Goal: Task Accomplishment & Management: Use online tool/utility

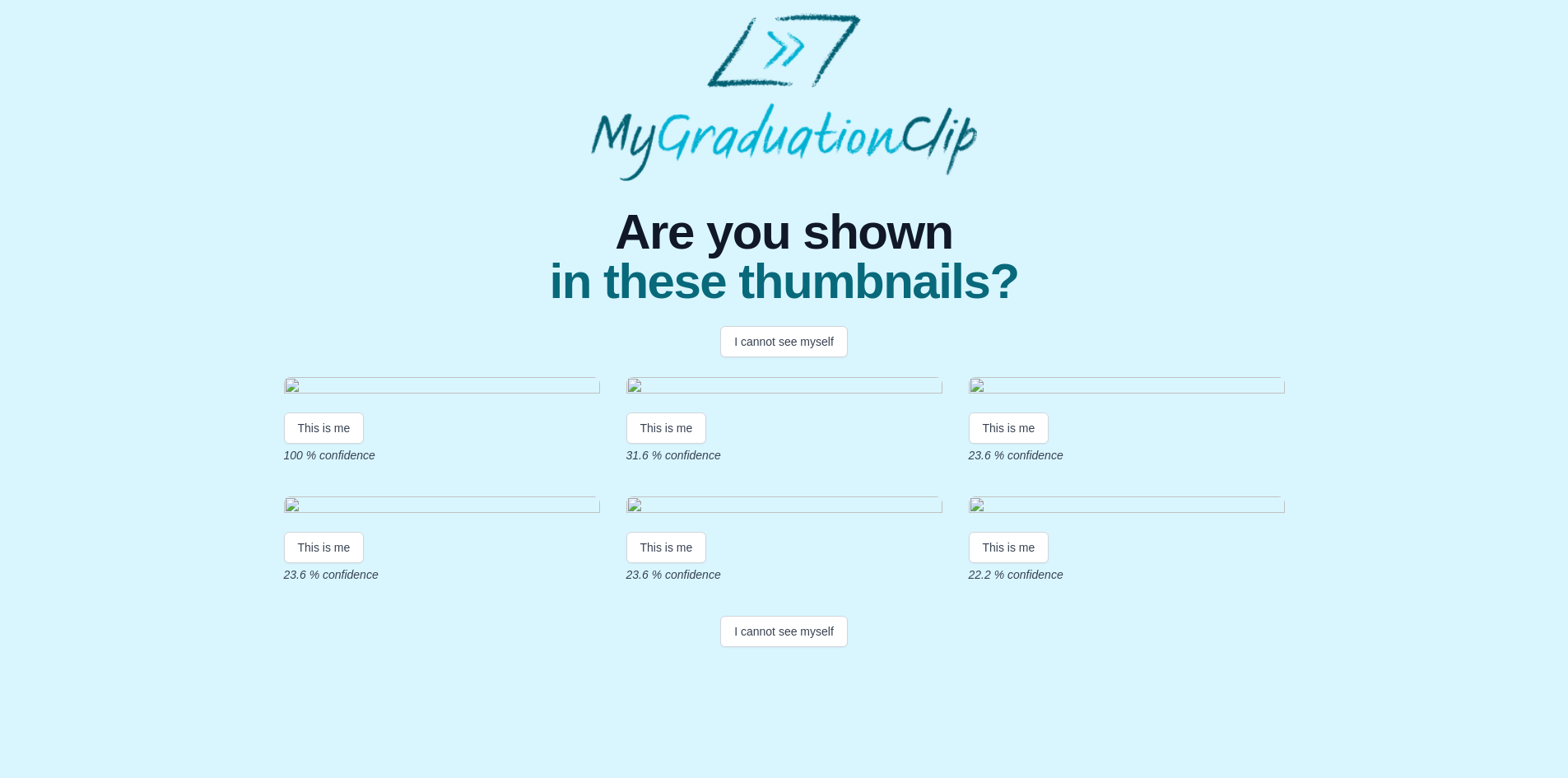
click at [435, 399] on img at bounding box center [442, 387] width 316 height 22
click at [319, 444] on button "This is me" at bounding box center [325, 428] width 81 height 31
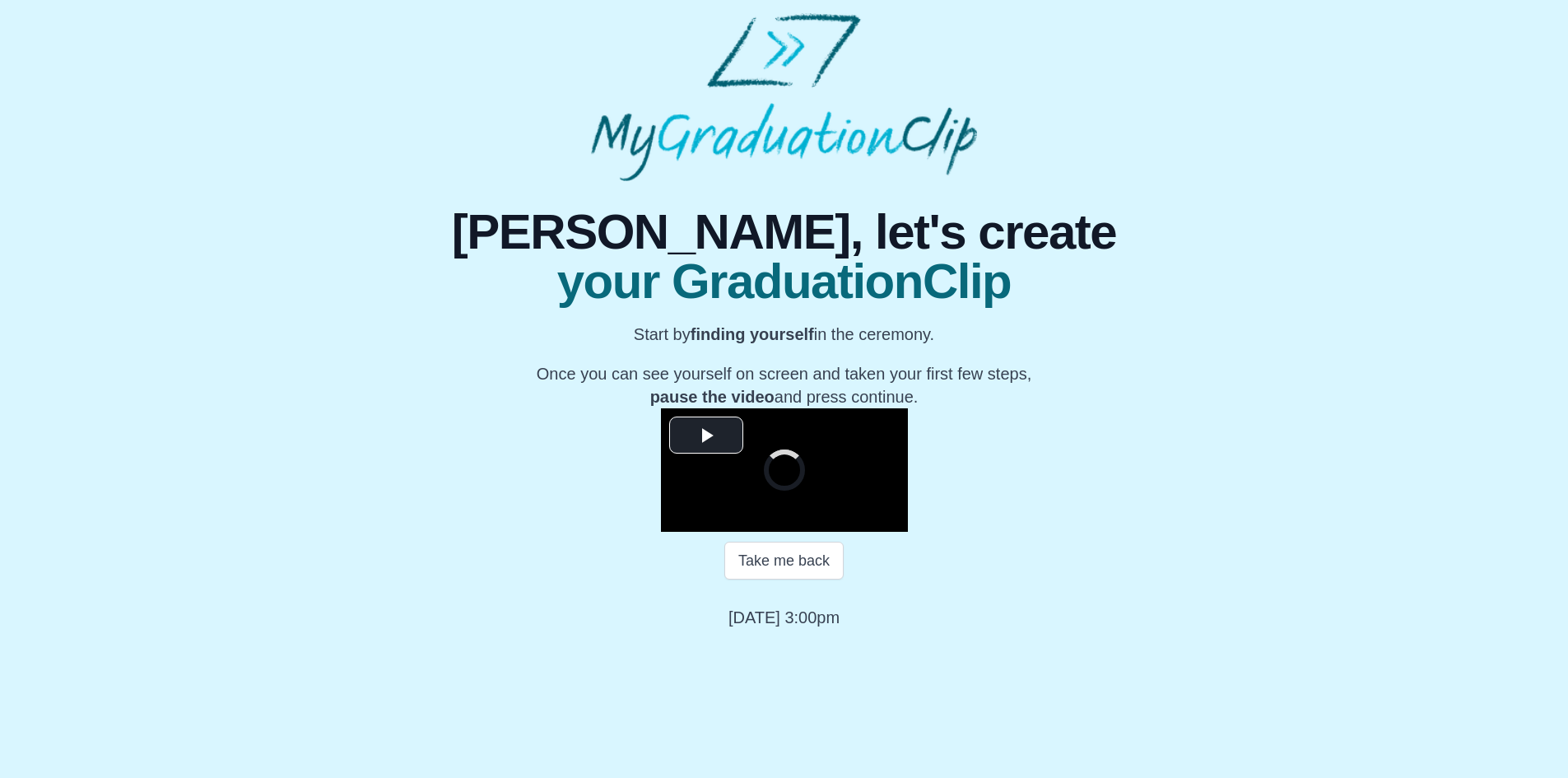
scroll to position [135, 0]
click at [706, 434] on span "Video Player" at bounding box center [706, 434] width 0 height 0
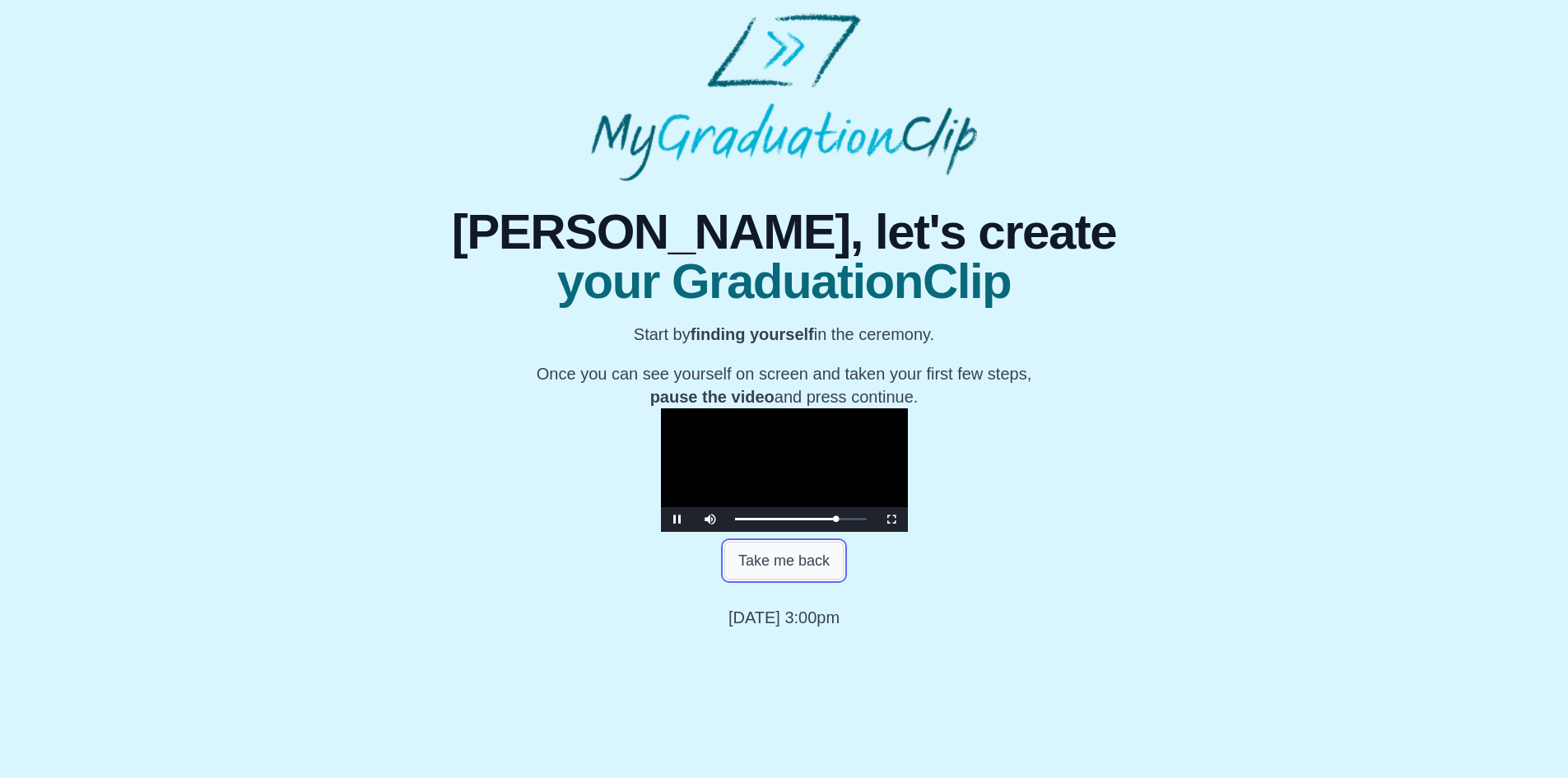
click at [791, 579] on button "Take me back" at bounding box center [784, 561] width 119 height 38
click at [677, 519] on span "Video Player" at bounding box center [677, 519] width 0 height 0
